Goal: Task Accomplishment & Management: Use online tool/utility

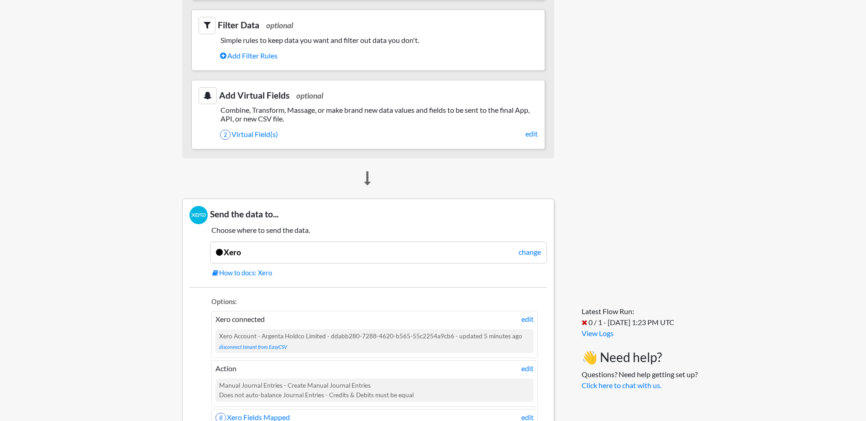
scroll to position [422, 0]
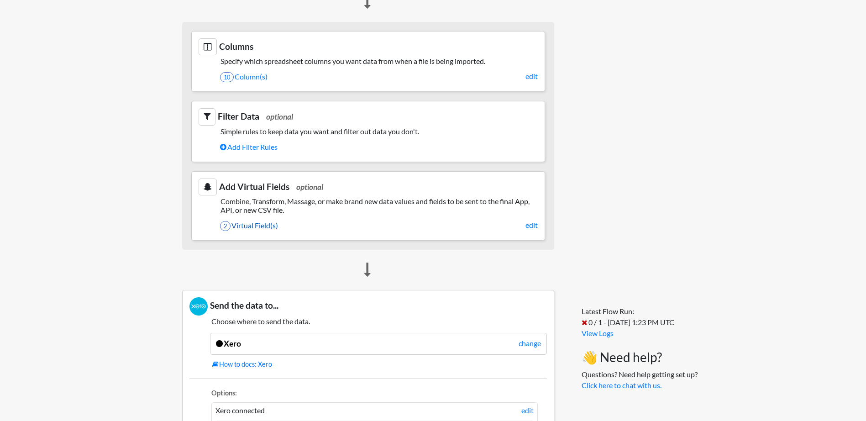
click at [265, 225] on link "2 Virtual Field(s)" at bounding box center [379, 226] width 318 height 16
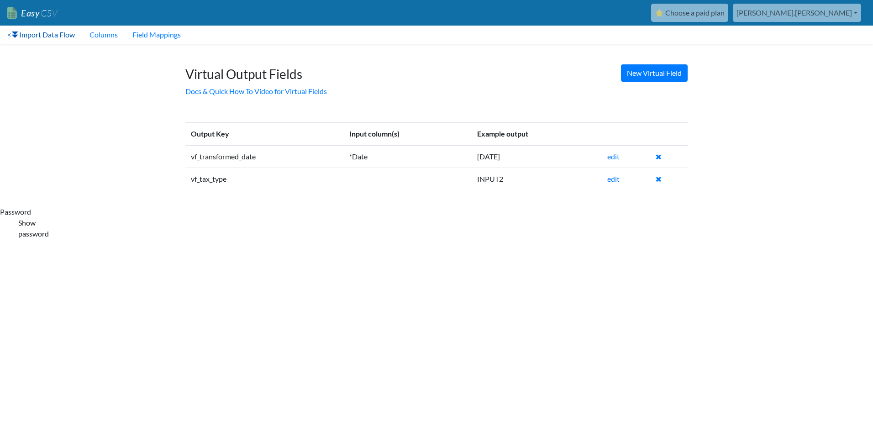
click at [69, 36] on link "< Import Data Flow" at bounding box center [41, 35] width 82 height 18
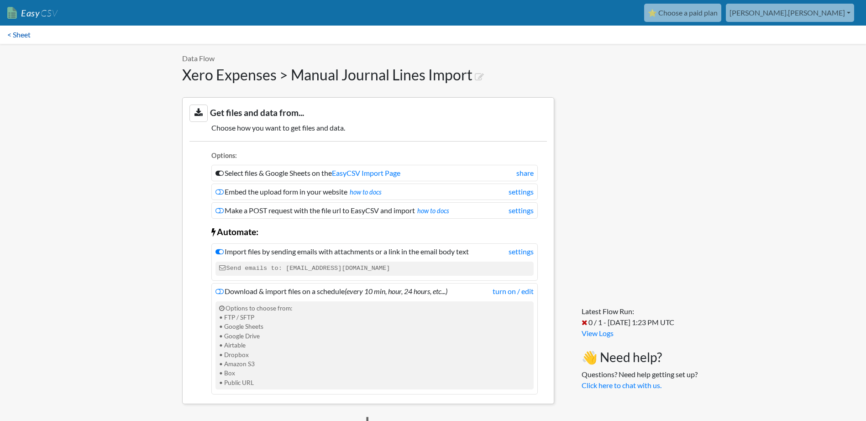
click at [26, 35] on link "< Sheet" at bounding box center [19, 35] width 38 height 18
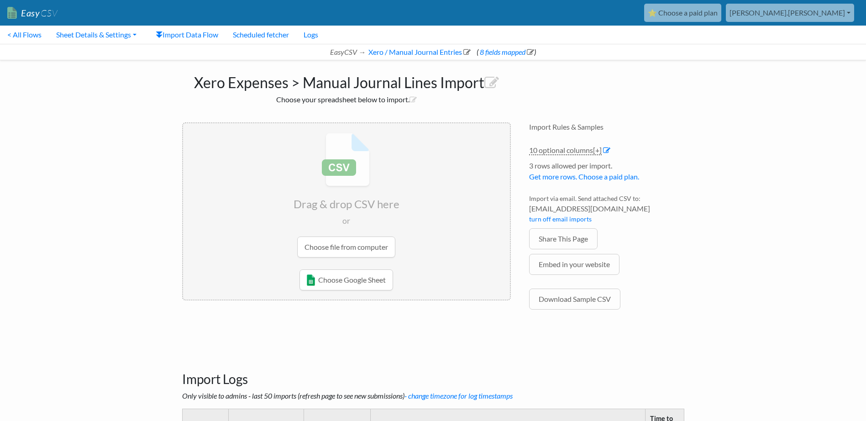
click at [365, 248] on input "file" at bounding box center [346, 195] width 327 height 144
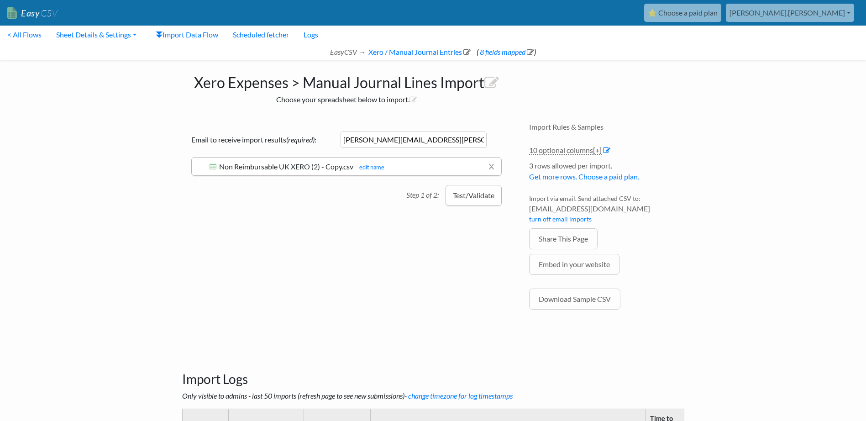
click at [465, 195] on button "Test/Validate" at bounding box center [474, 195] width 56 height 21
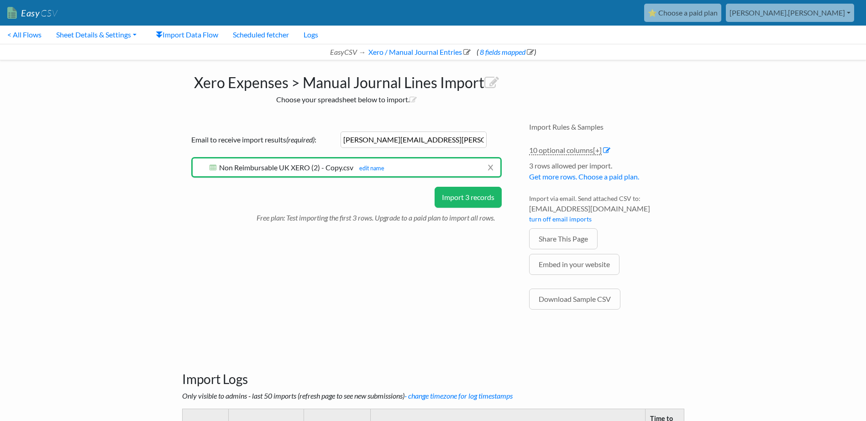
click at [469, 194] on button "Import 3 records" at bounding box center [468, 197] width 67 height 21
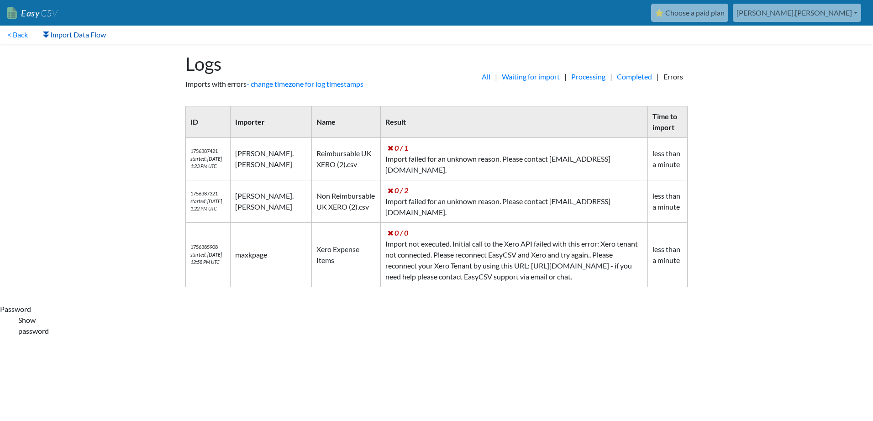
click at [90, 32] on link "Import Data Flow" at bounding box center [74, 35] width 78 height 18
